Goal: Entertainment & Leisure: Consume media (video, audio)

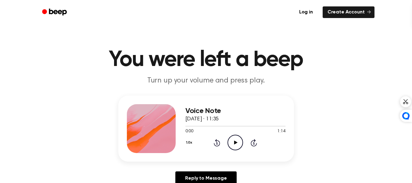
click at [236, 140] on icon "Play Audio" at bounding box center [236, 143] width 16 height 16
click at [257, 141] on div "1.0x Rewind 5 seconds Pause Audio Skip 5 seconds" at bounding box center [236, 143] width 100 height 16
click at [255, 141] on icon "Skip 5 seconds" at bounding box center [254, 143] width 7 height 8
click at [255, 141] on icon at bounding box center [254, 142] width 6 height 7
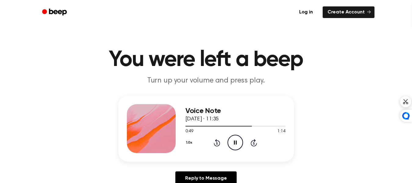
click at [255, 141] on icon at bounding box center [254, 142] width 6 height 7
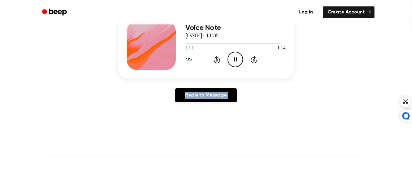
drag, startPoint x: 252, startPoint y: 136, endPoint x: 1, endPoint y: 197, distance: 258.1
click at [1, 183] on html "Log in Create Account You were left a beep Turn up your volume and press play. …" at bounding box center [206, 163] width 412 height 492
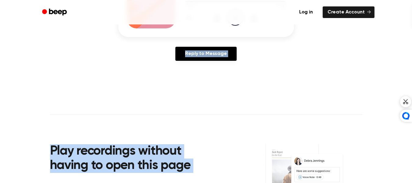
click at [262, 103] on main "You were left a beep Turn up your volume and press play. Voice Note [DATE] · 11…" at bounding box center [206, 63] width 412 height 376
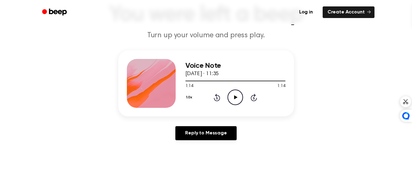
scroll to position [40, 0]
